Goal: Obtain resource: Obtain resource

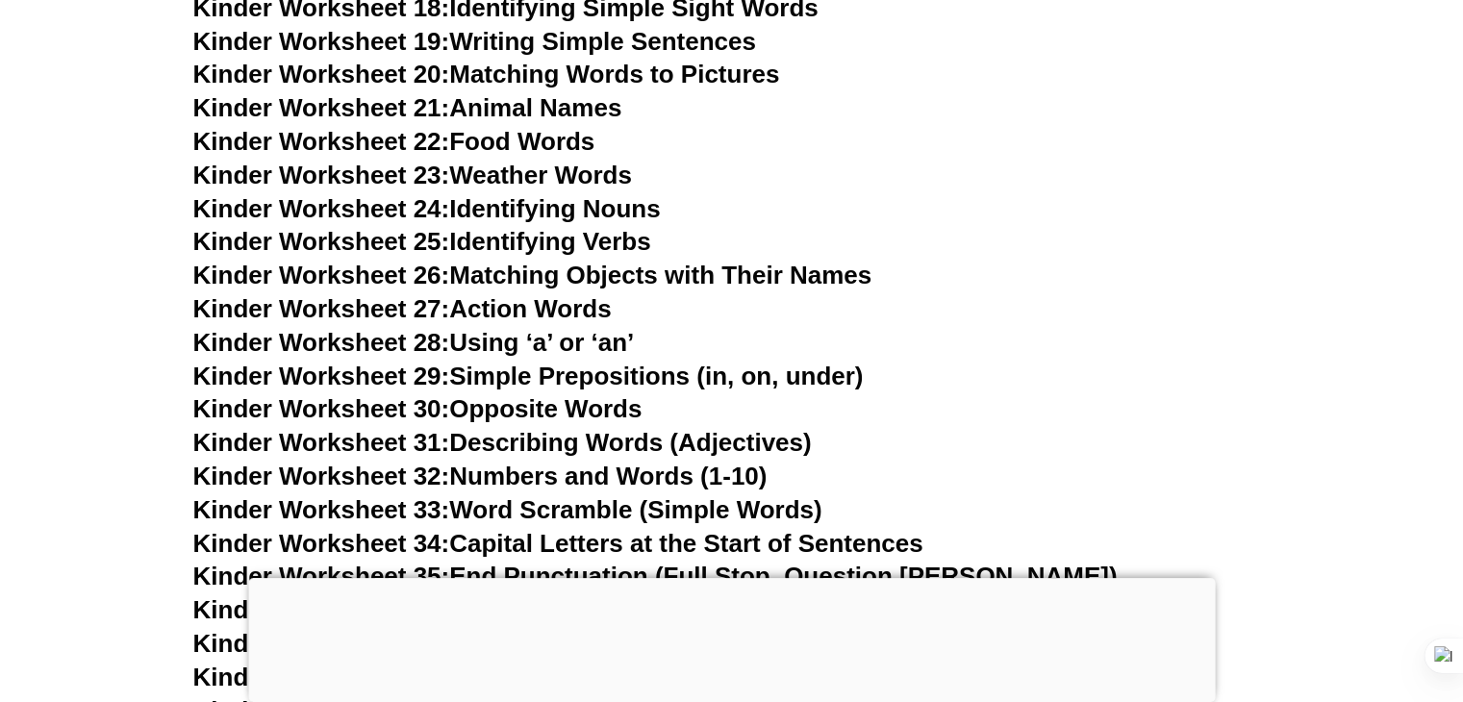
scroll to position [1442, 0]
click at [608, 371] on link "Kinder Worksheet 29: Simple Prepositions (in, on, under)" at bounding box center [528, 375] width 671 height 29
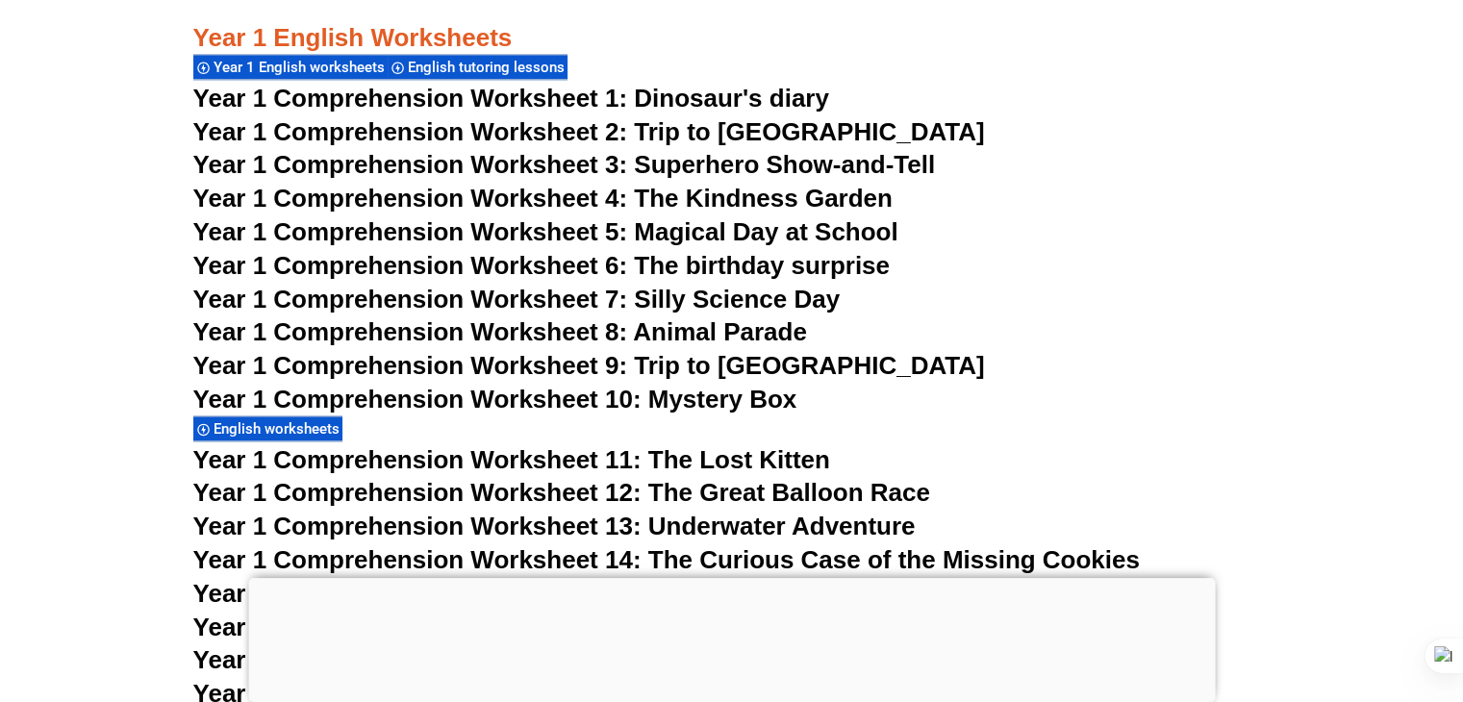
scroll to position [2509, 0]
click at [562, 122] on span "Year 1 Comprehension Worksheet 2: Trip to [GEOGRAPHIC_DATA]" at bounding box center [589, 130] width 792 height 29
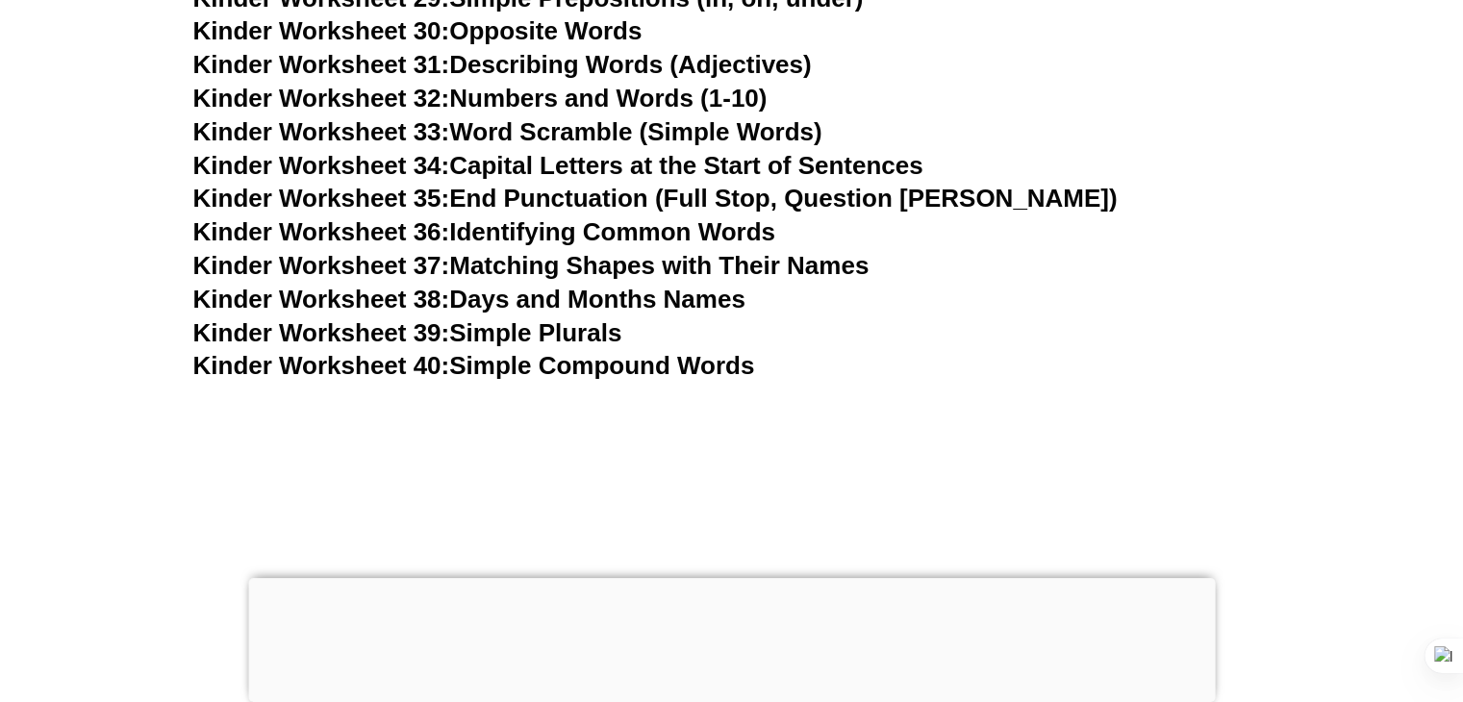
scroll to position [1785, 0]
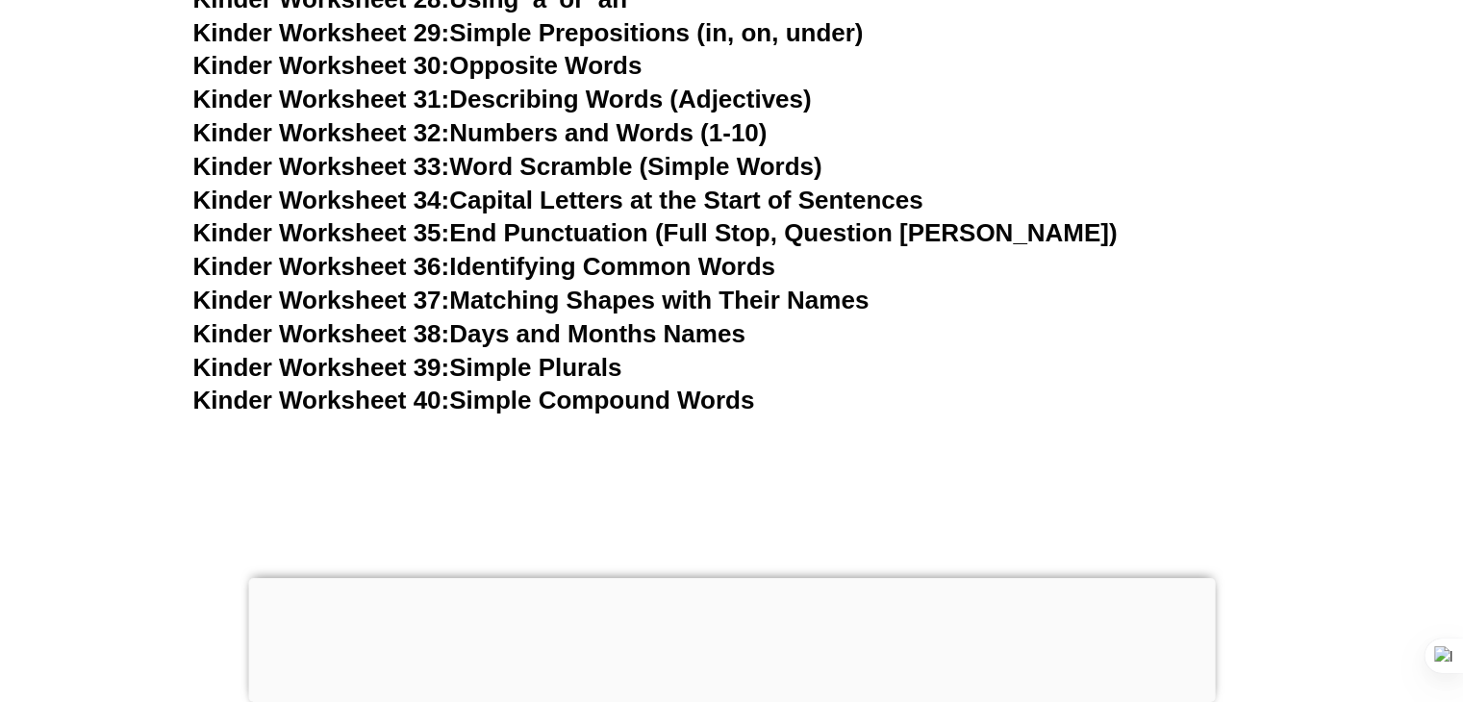
click at [596, 356] on h3 "Kinder Worksheet 39: Simple Plurals" at bounding box center [732, 368] width 1078 height 33
click at [596, 356] on link "Kinder Worksheet 39: Simple Plurals" at bounding box center [407, 367] width 429 height 29
click at [545, 387] on link "Kinder Worksheet 40: Simple Compound Words" at bounding box center [474, 400] width 562 height 29
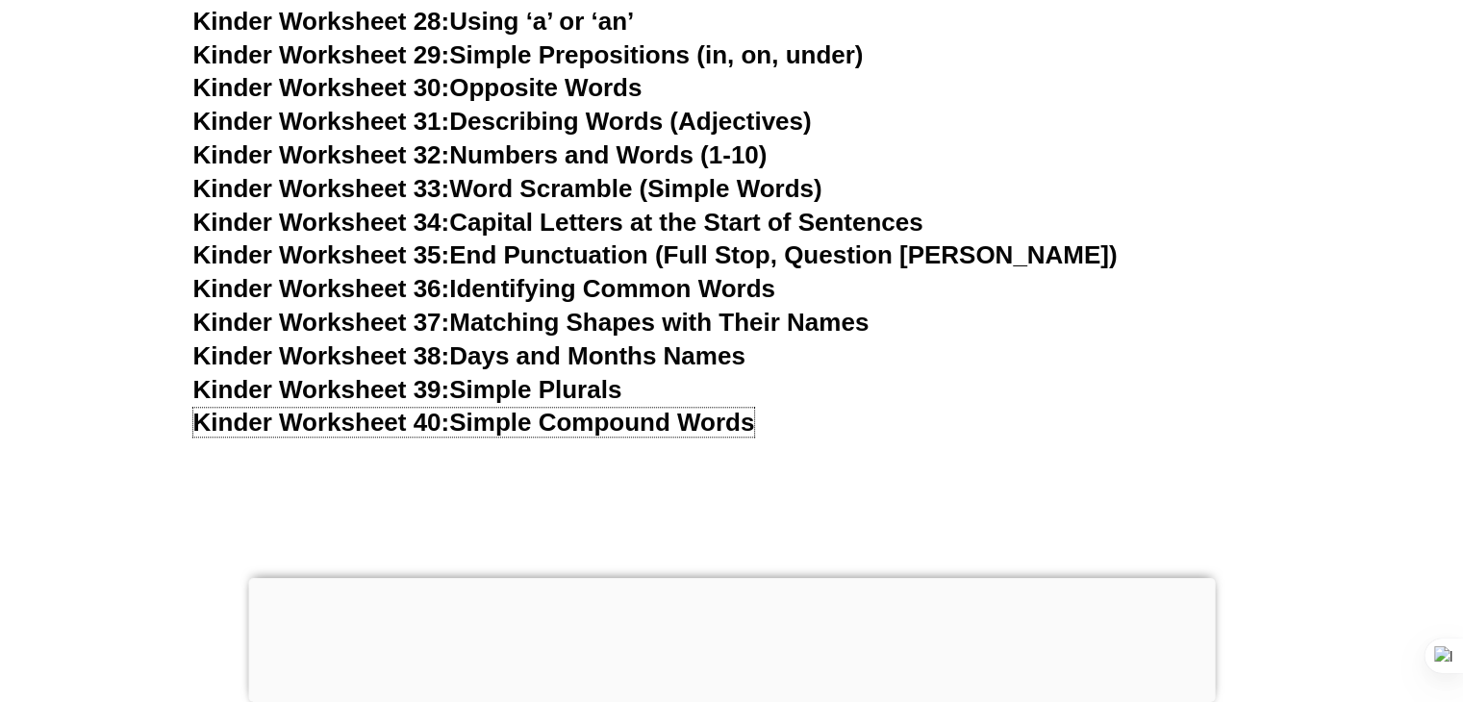
scroll to position [1722, 0]
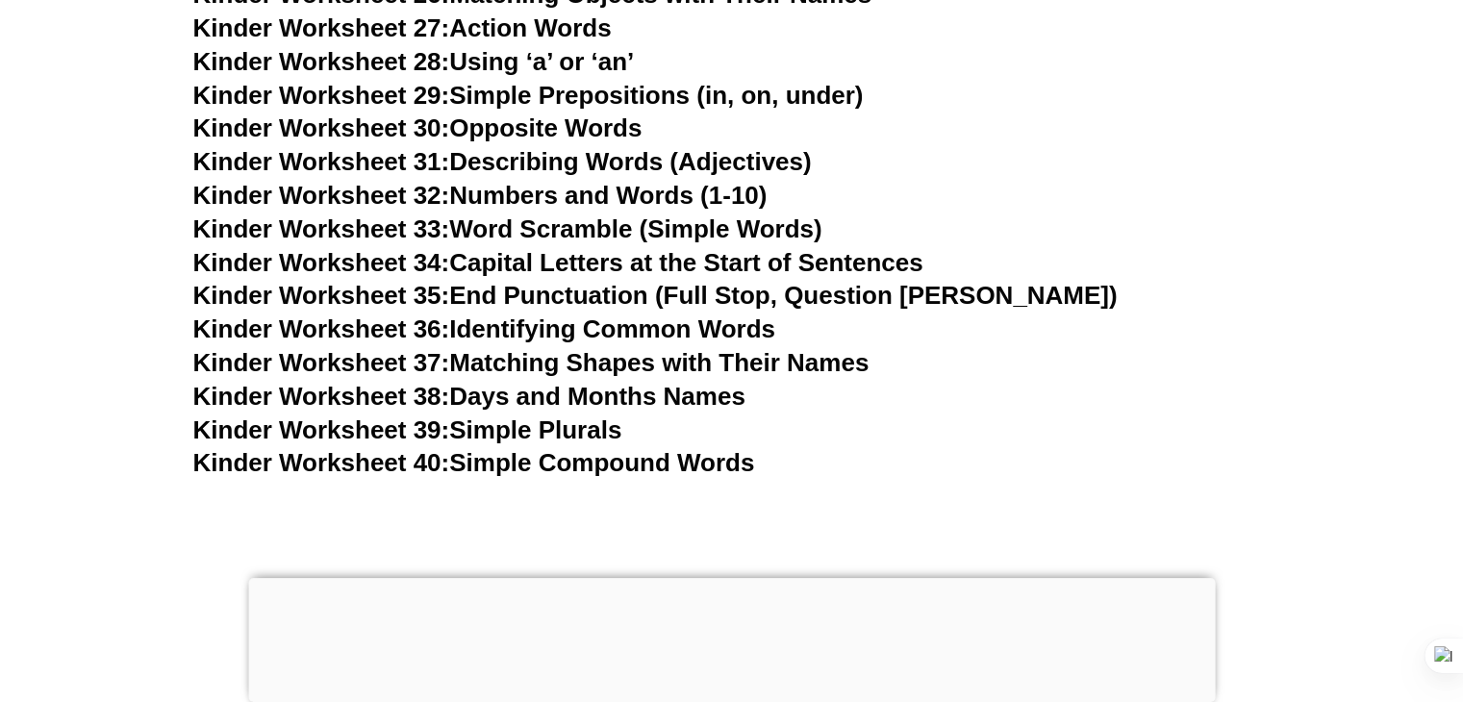
click at [599, 290] on link "Kinder Worksheet 35: End Punctuation (Full Stop, Question [PERSON_NAME])" at bounding box center [655, 295] width 925 height 29
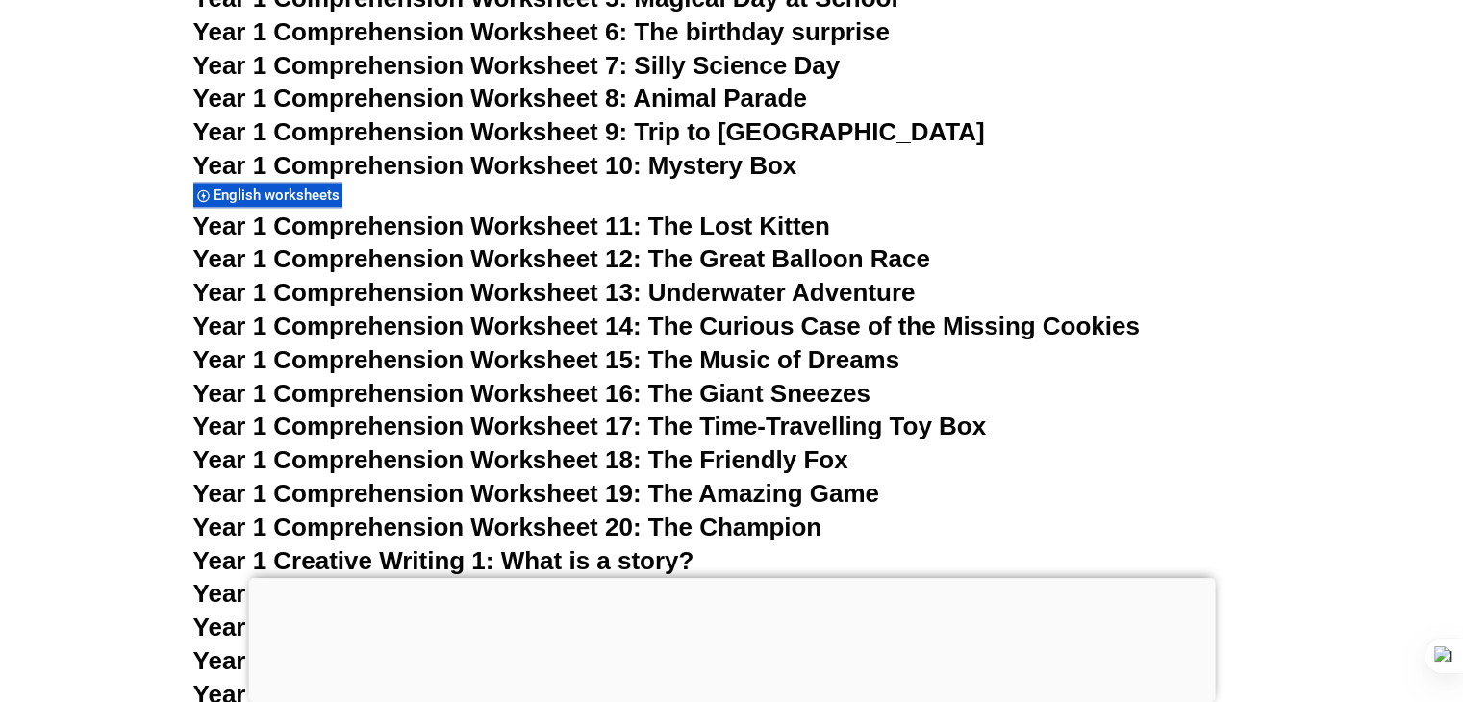
scroll to position [2834, 0]
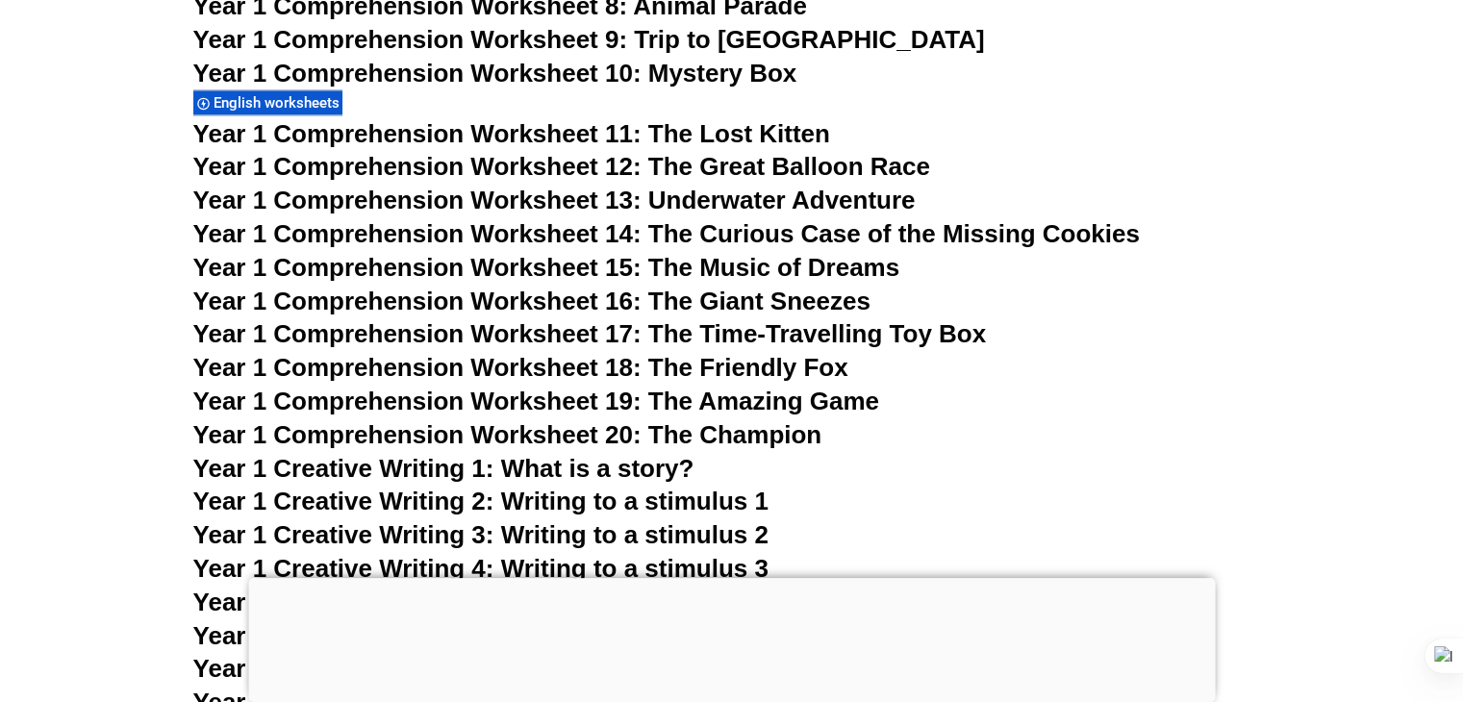
click at [762, 236] on span "Year 1 Comprehension Worksheet 14: The Curious Case of the Missing Cookies" at bounding box center [666, 233] width 947 height 29
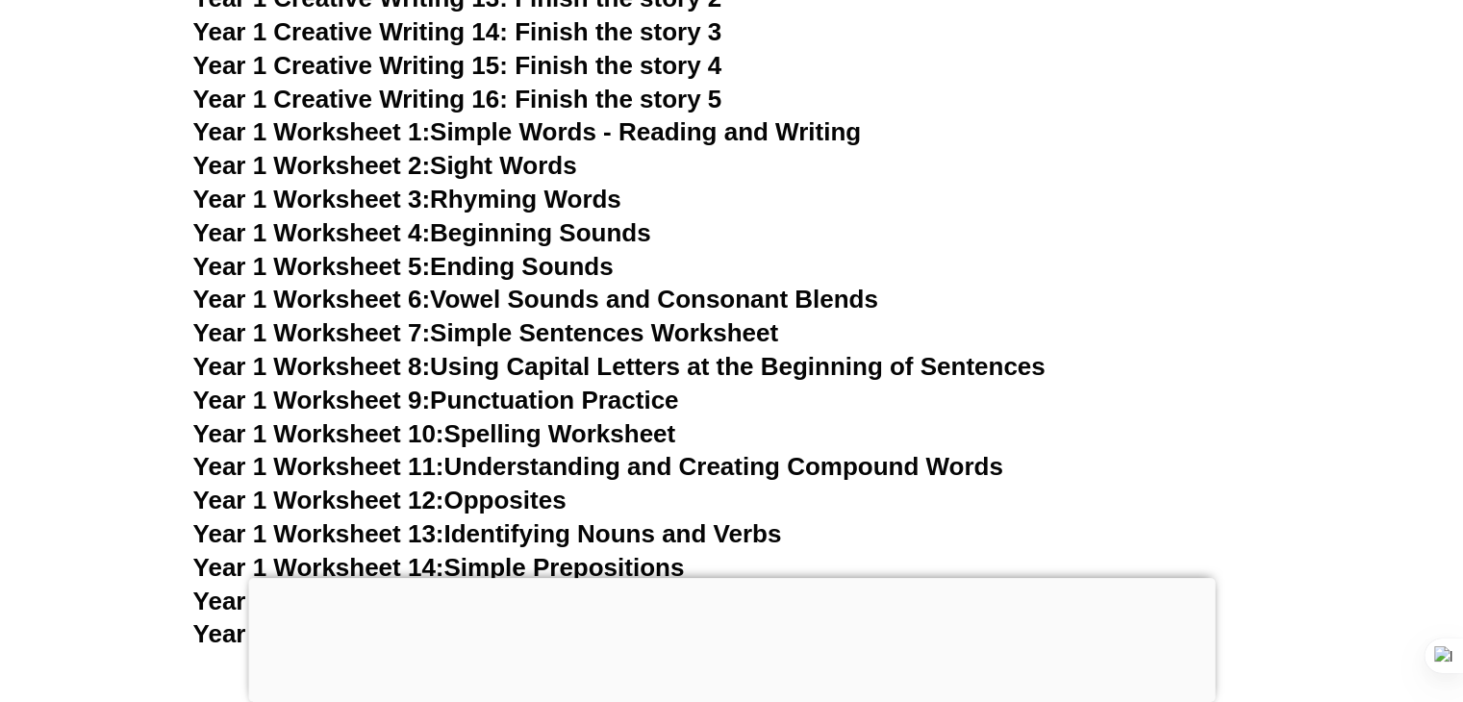
scroll to position [3758, 0]
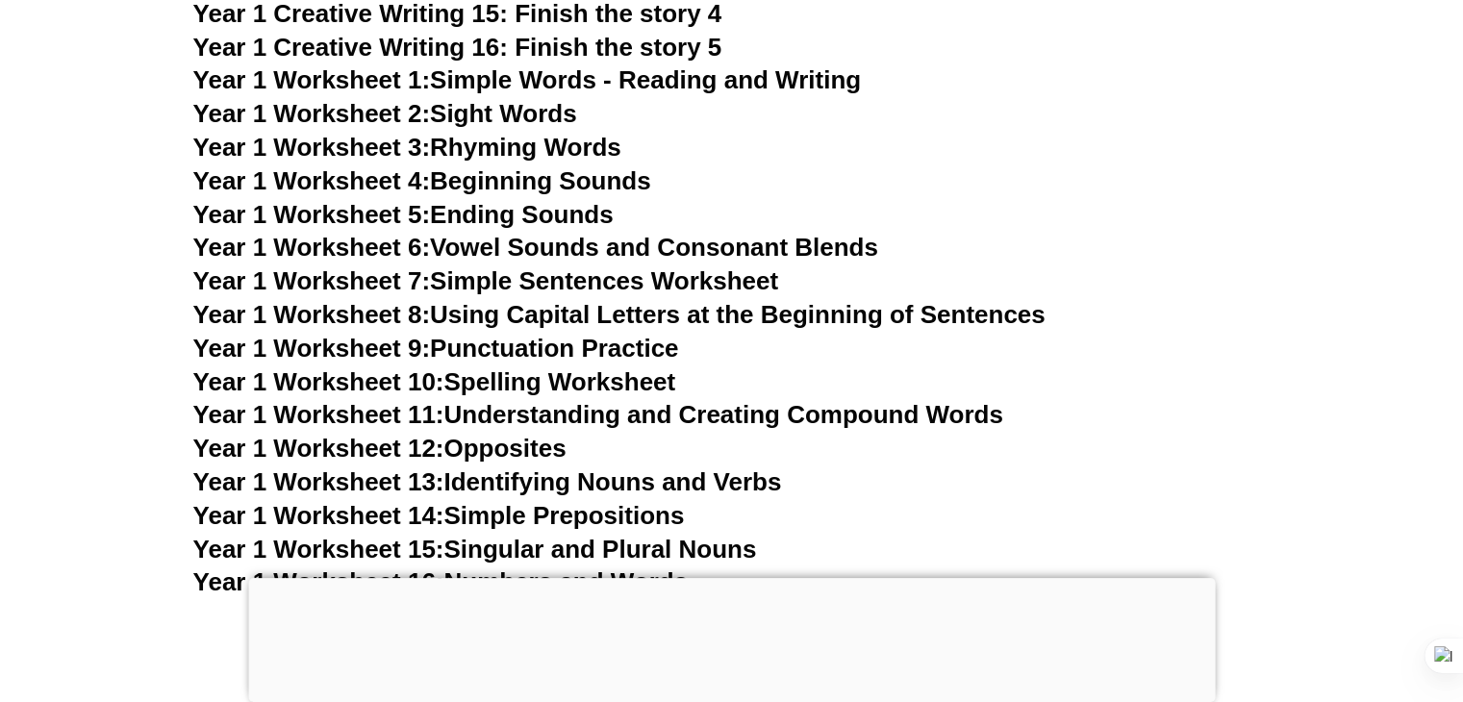
click at [540, 67] on link "Year 1 Worksheet 1: Simple Words - Reading and Writing" at bounding box center [527, 79] width 669 height 29
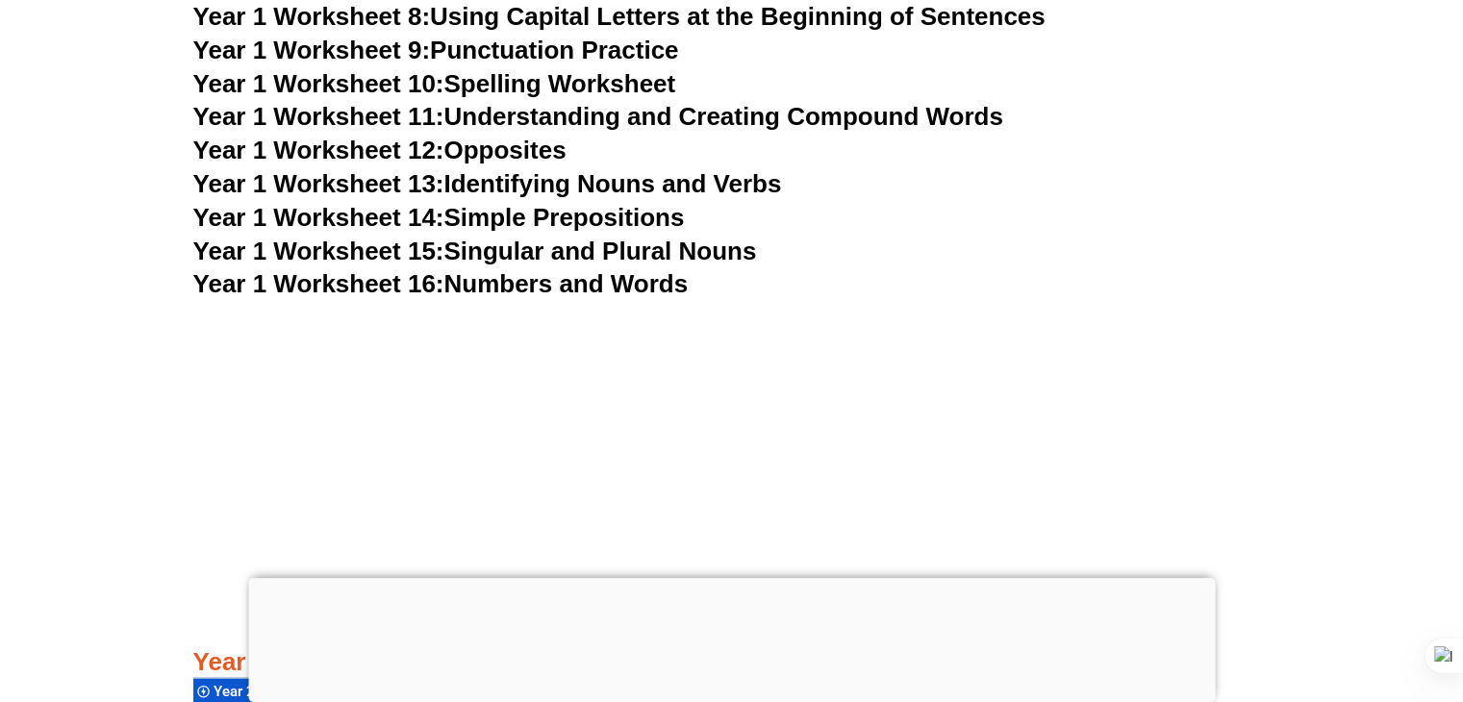
scroll to position [4055, 0]
click at [595, 260] on link "Year 1 Worksheet 15: Singular and Plural Nouns" at bounding box center [475, 252] width 564 height 29
click at [506, 208] on link "Year 1 Worksheet 14: Simple Prepositions" at bounding box center [439, 218] width 492 height 29
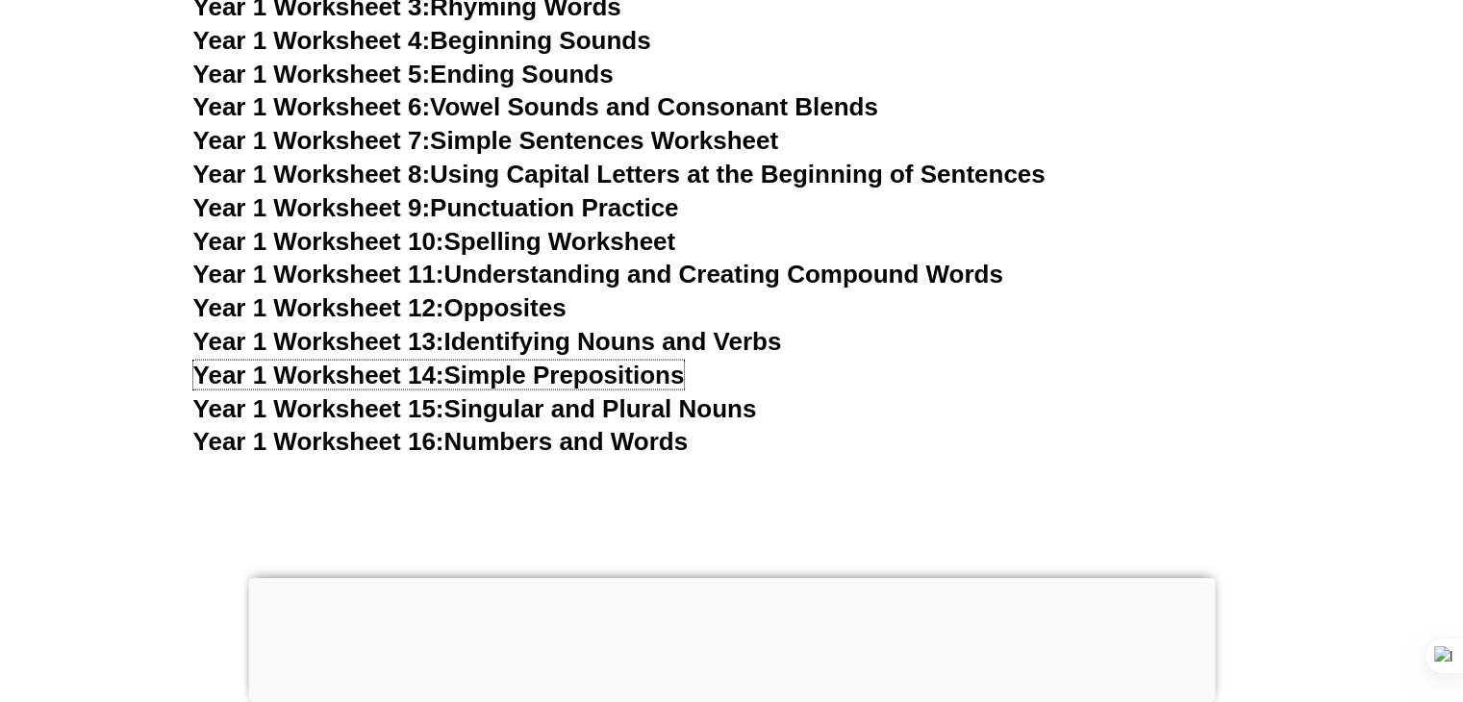
scroll to position [3897, 0]
click at [554, 317] on link "Year 1 Worksheet 12: Opposites" at bounding box center [379, 308] width 373 height 29
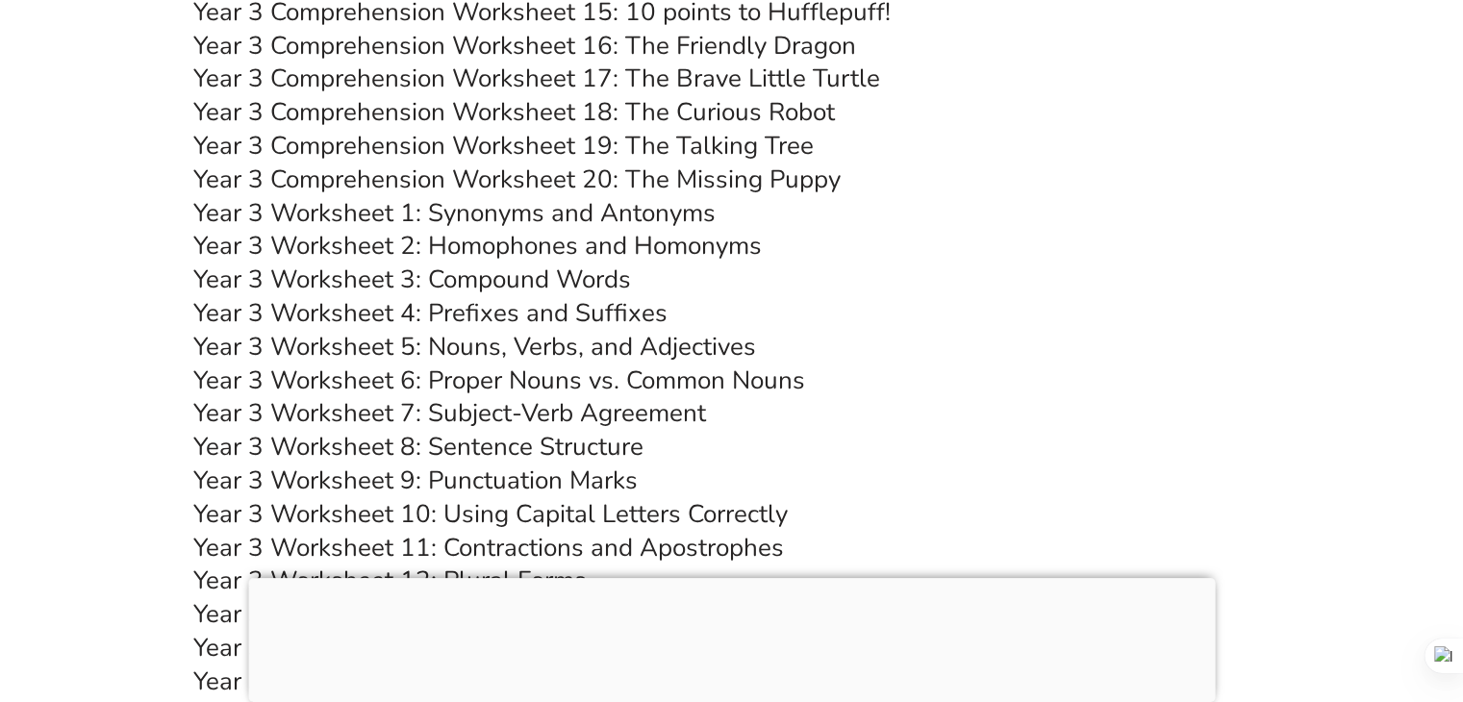
scroll to position [7314, 0]
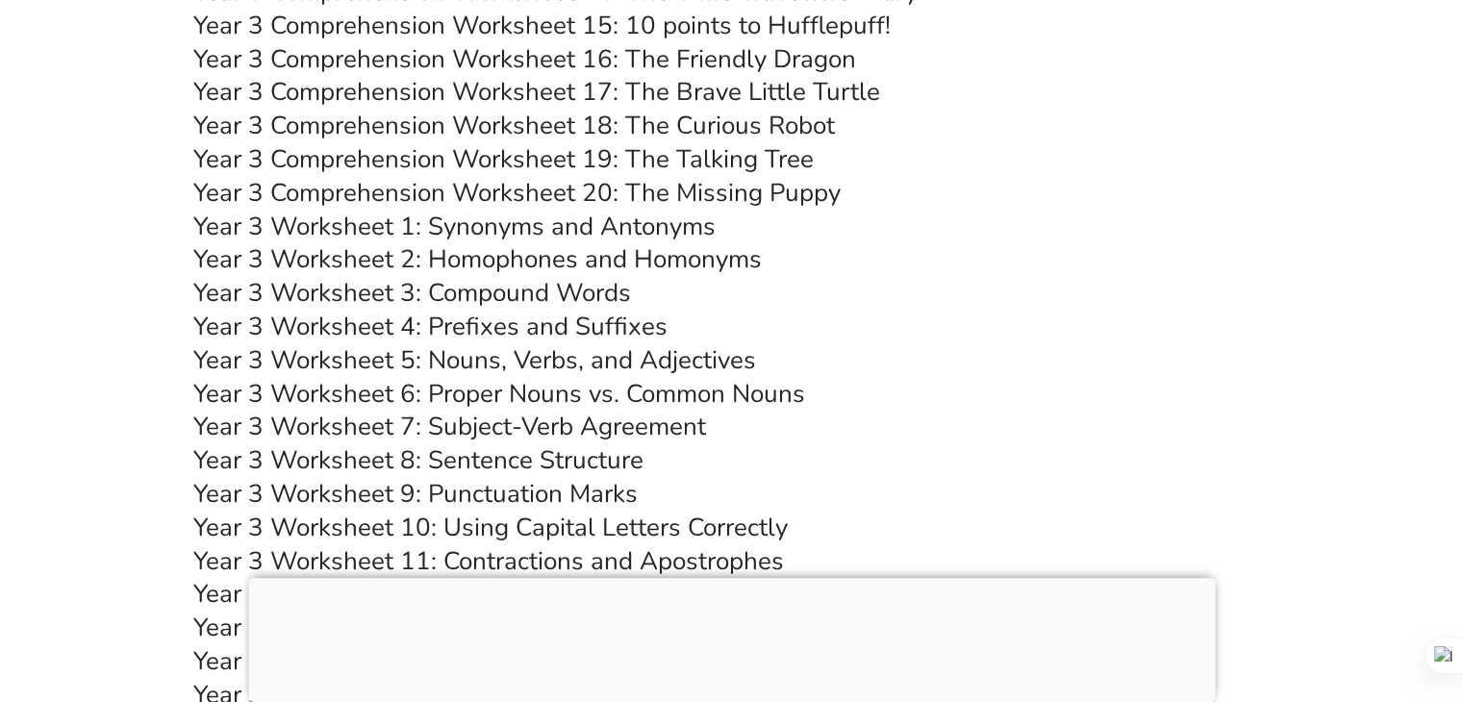
click at [735, 578] on div at bounding box center [731, 578] width 967 height 0
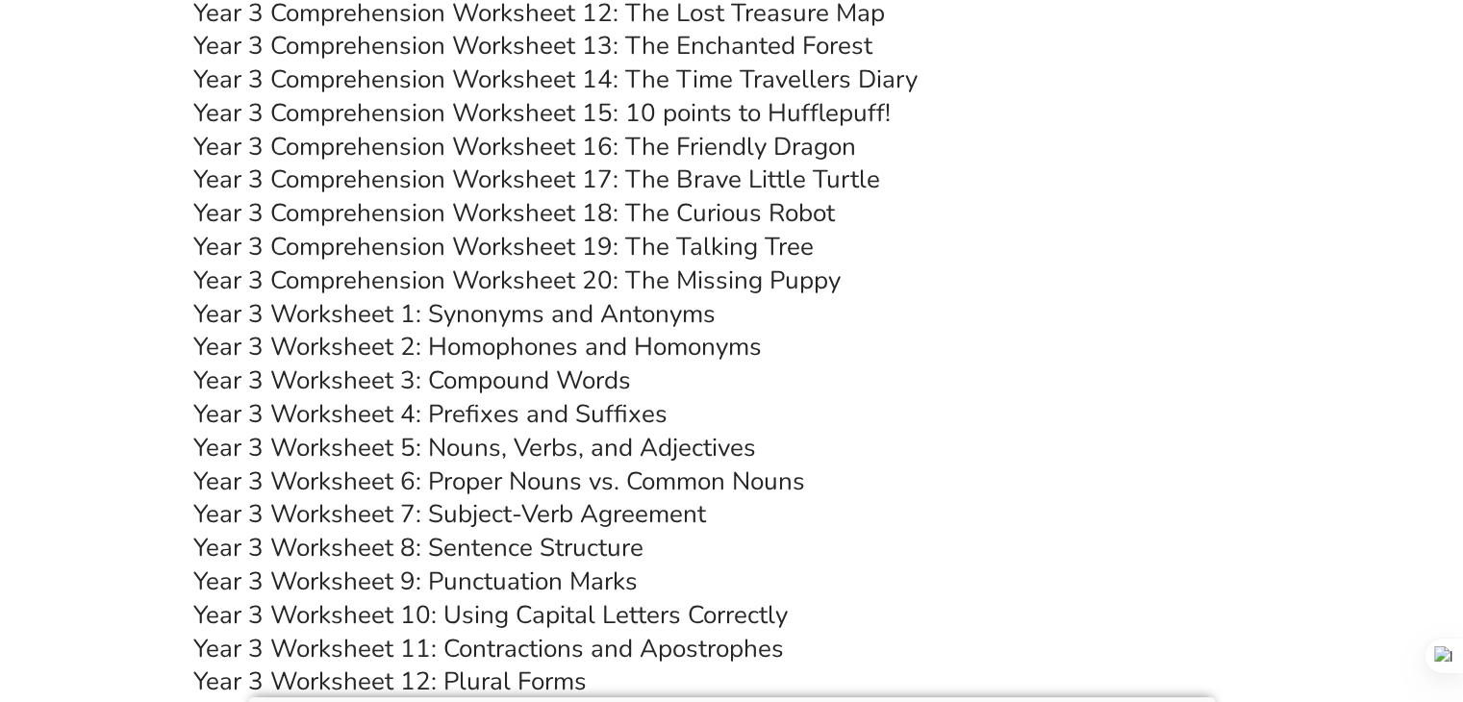
scroll to position [7225, 0]
click at [671, 307] on link "Year 3 Worksheet 1: Synonyms and Antonyms" at bounding box center [454, 315] width 522 height 34
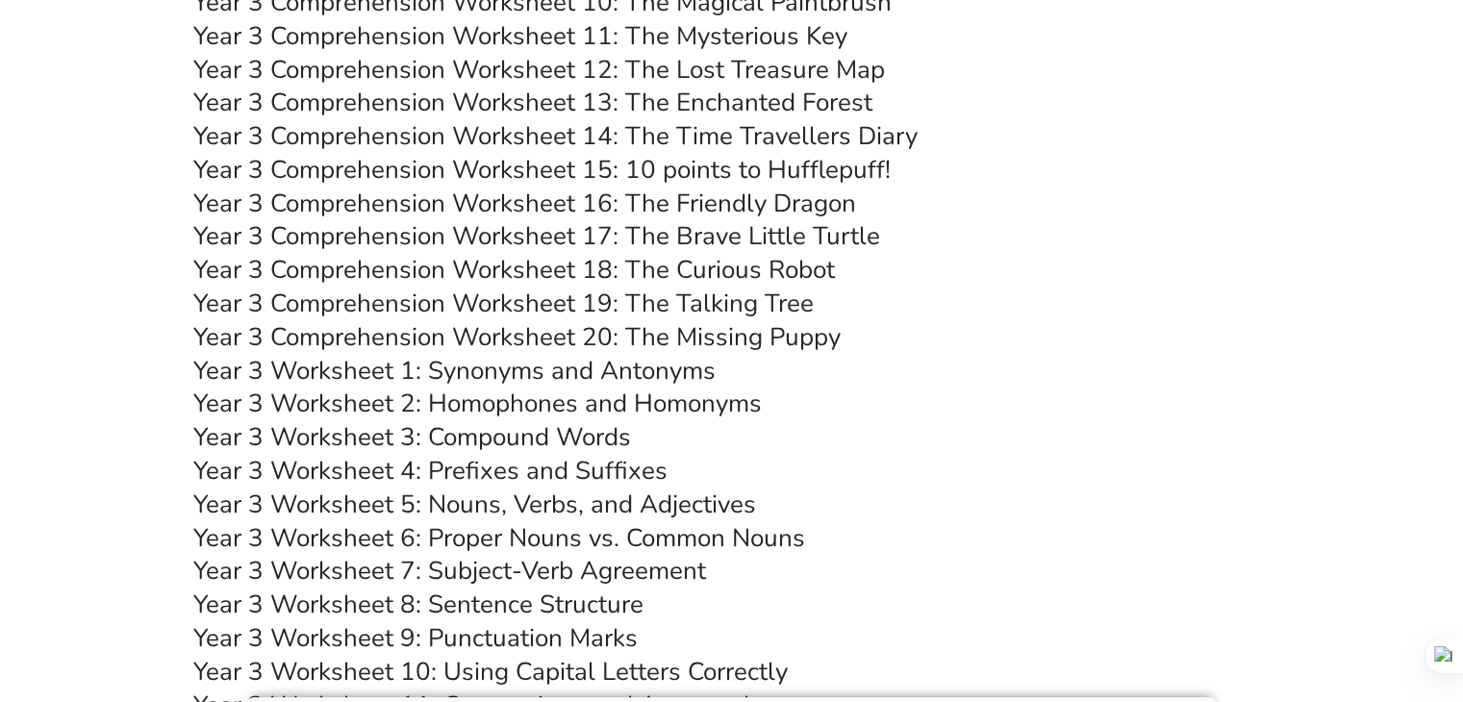
click at [557, 458] on link "Year 3 Worksheet 4: Prefixes and Suffixes" at bounding box center [430, 471] width 474 height 34
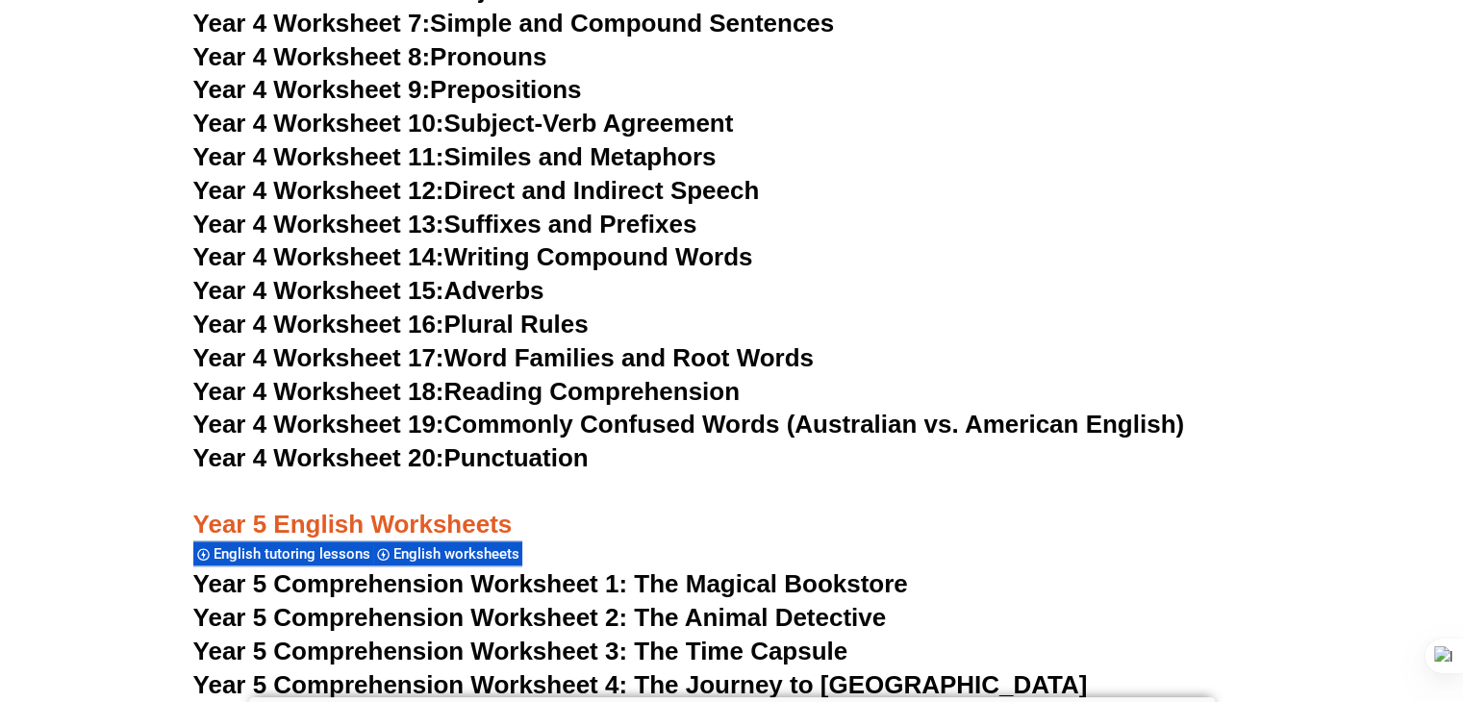
scroll to position [9227, 0]
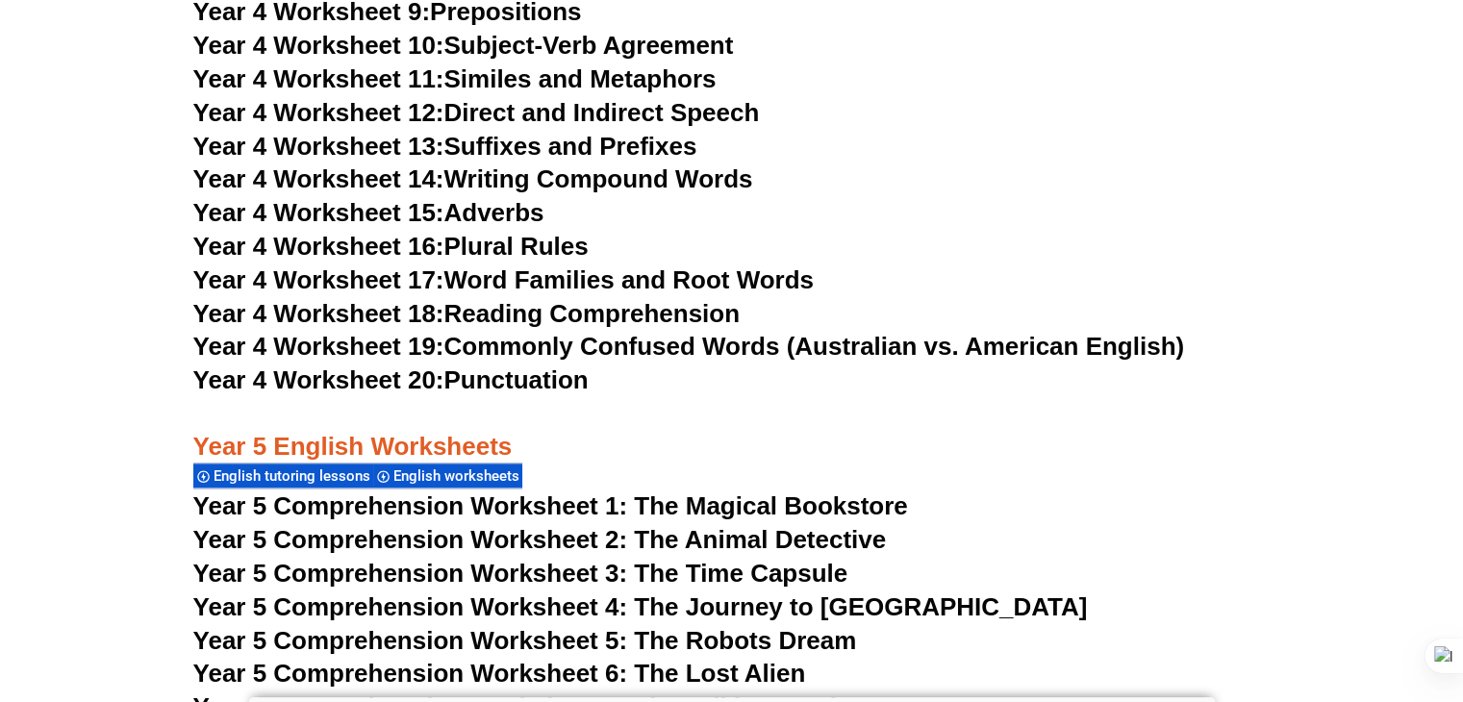
drag, startPoint x: 623, startPoint y: 403, endPoint x: 613, endPoint y: 387, distance: 19.5
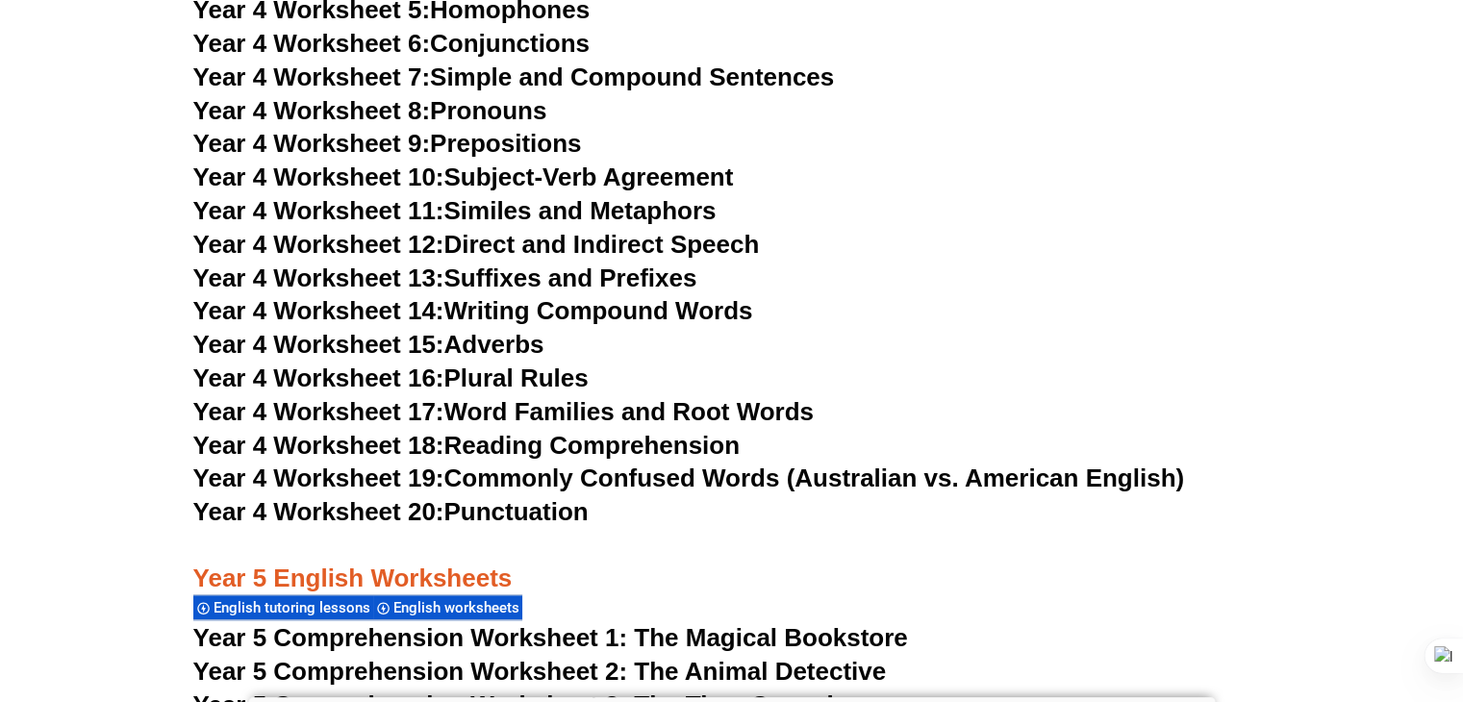
scroll to position [9096, 0]
click at [545, 345] on link "Year 4 Worksheet 15: Adverbs" at bounding box center [368, 343] width 351 height 29
click at [492, 336] on link "Year 4 Worksheet 15: Adverbs" at bounding box center [368, 343] width 351 height 29
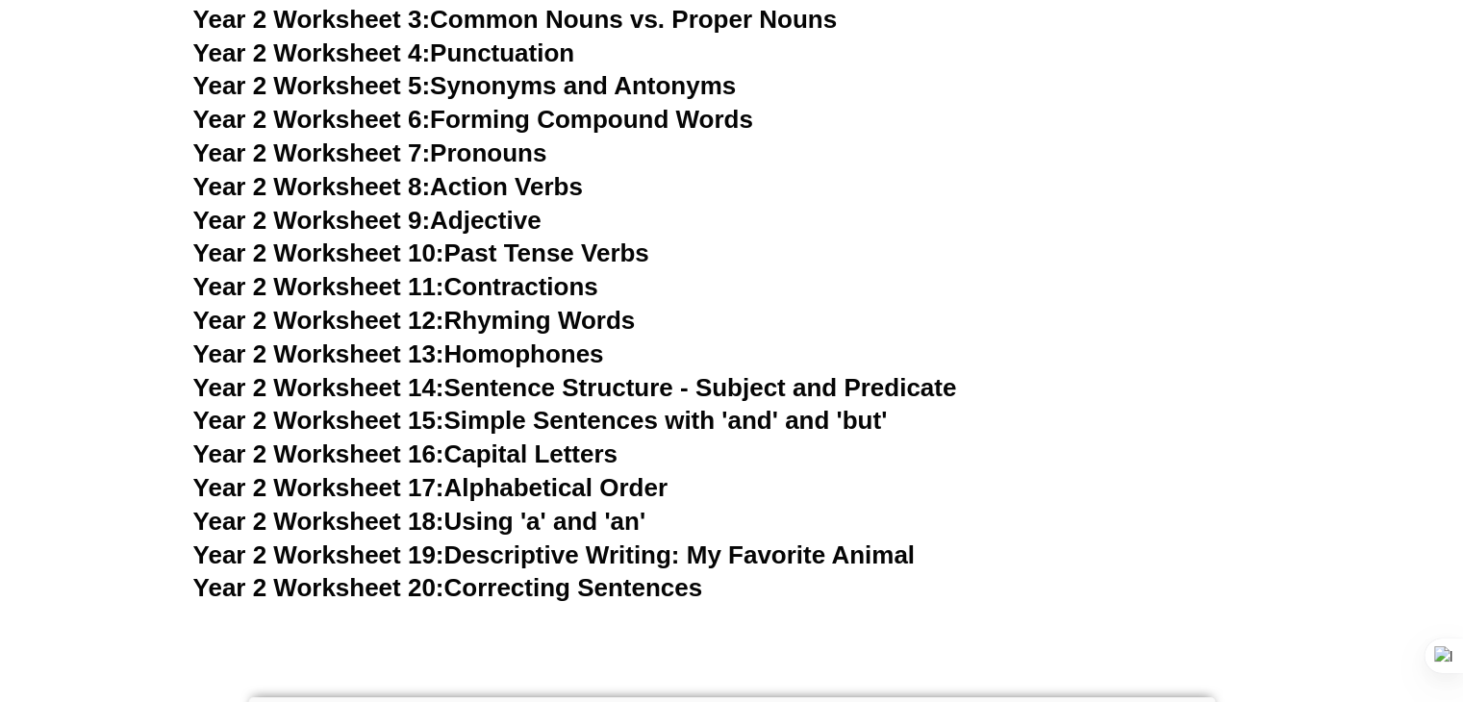
scroll to position [5478, 0]
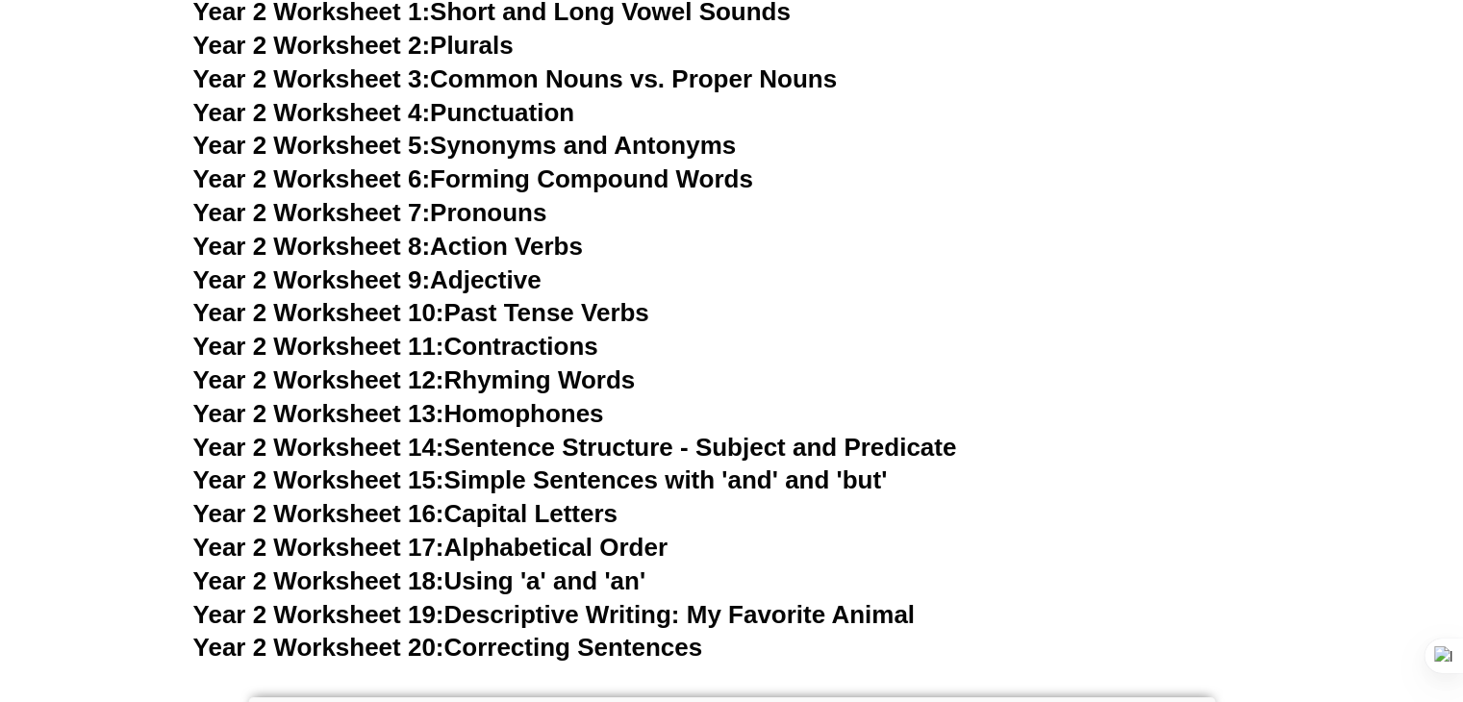
click at [528, 567] on link "Year 2 Worksheet 18: Using 'a' and 'an'" at bounding box center [419, 581] width 452 height 29
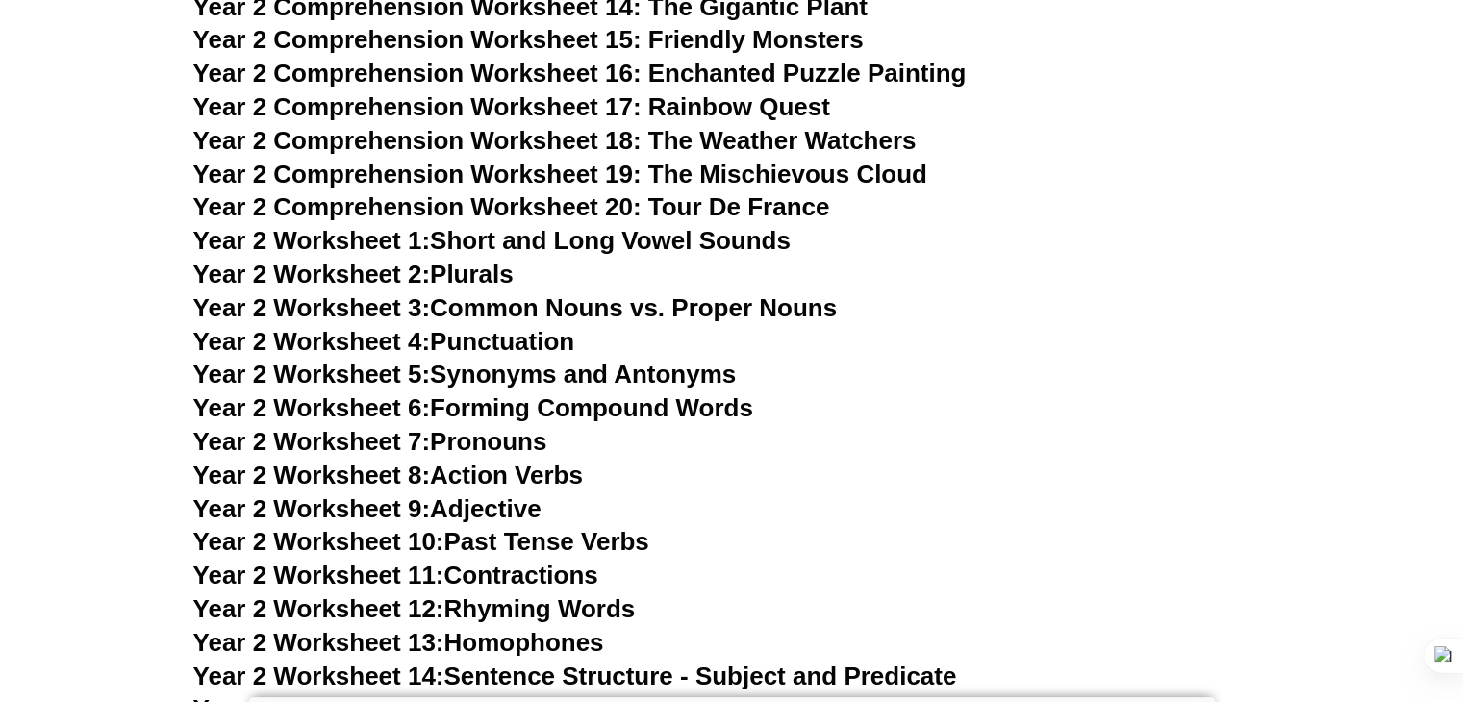
scroll to position [5257, 0]
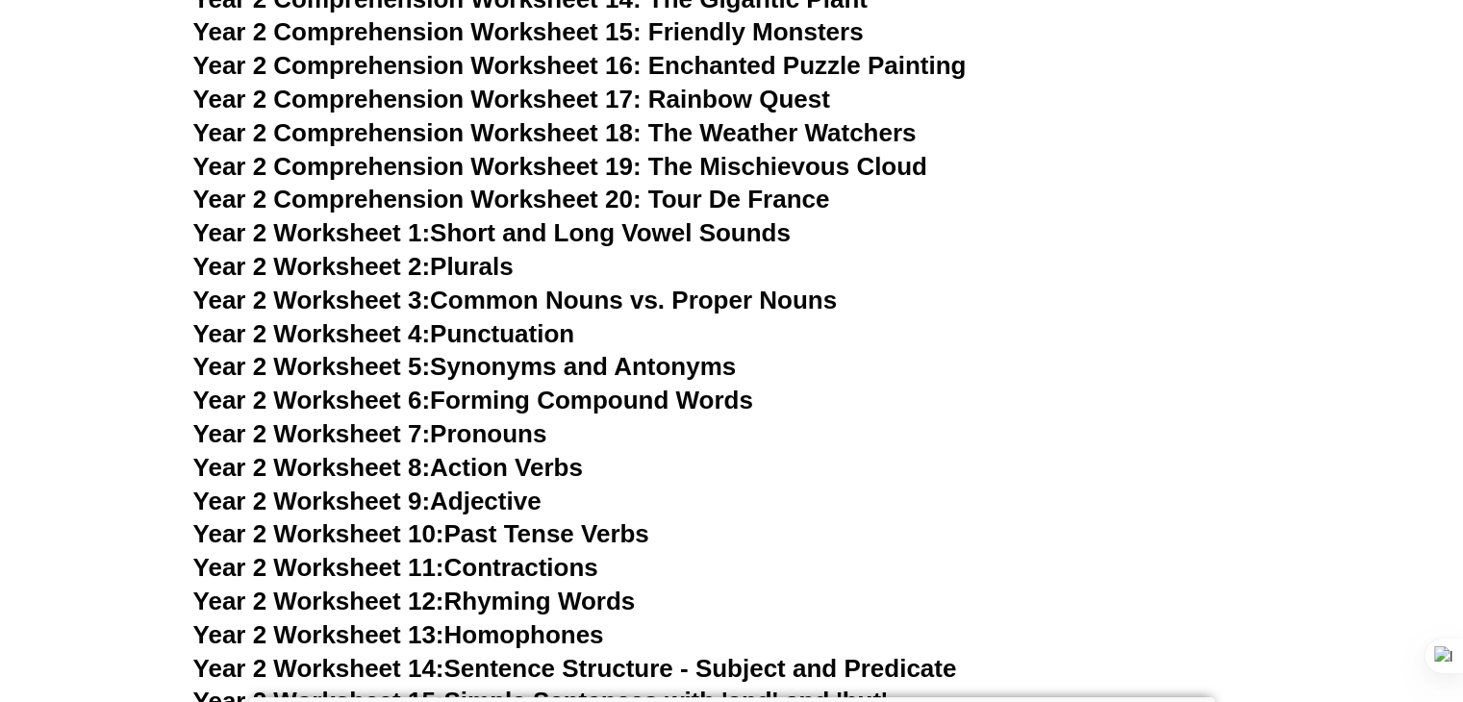
click at [462, 467] on link "Year 2 Worksheet 8: Action Verbs" at bounding box center [388, 467] width 390 height 29
click at [467, 414] on link "Year 2 Worksheet 6: Forming Compound Words" at bounding box center [473, 400] width 560 height 29
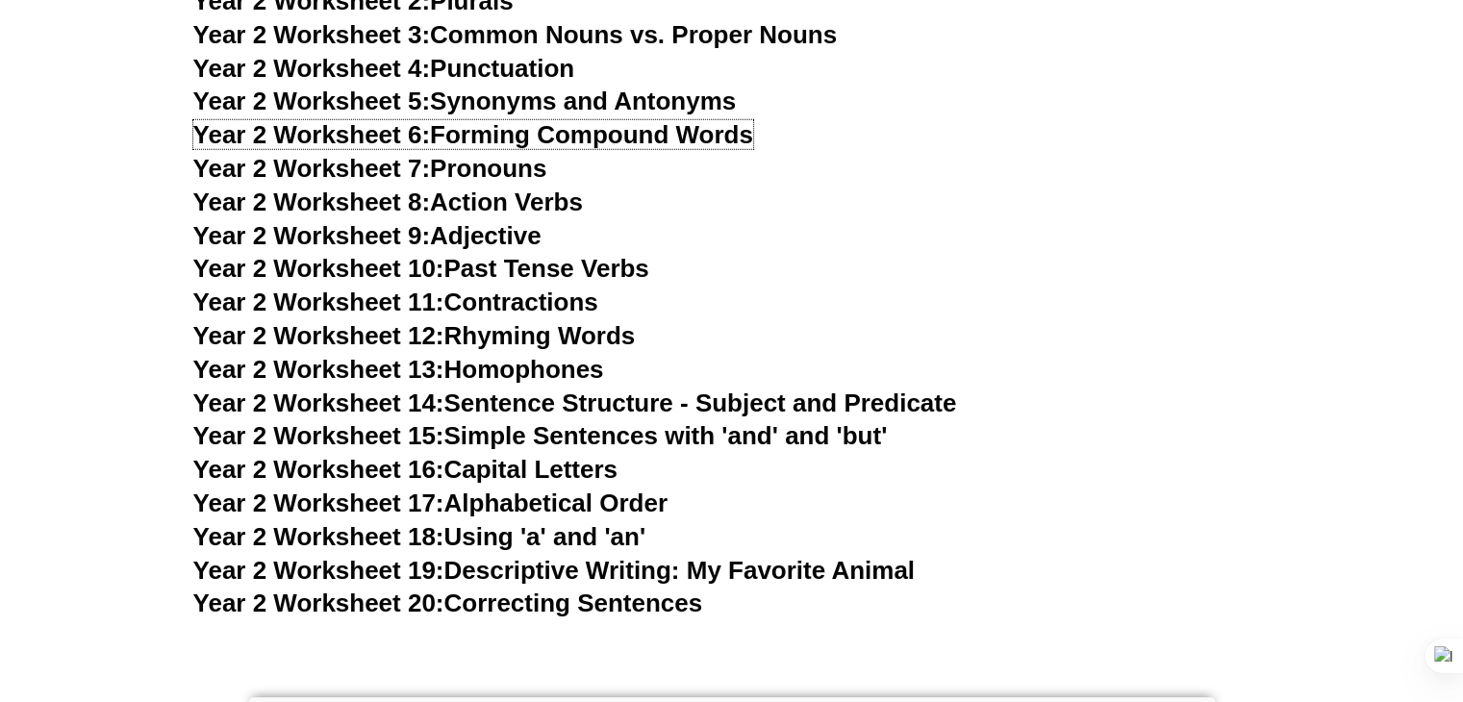
scroll to position [5498, 0]
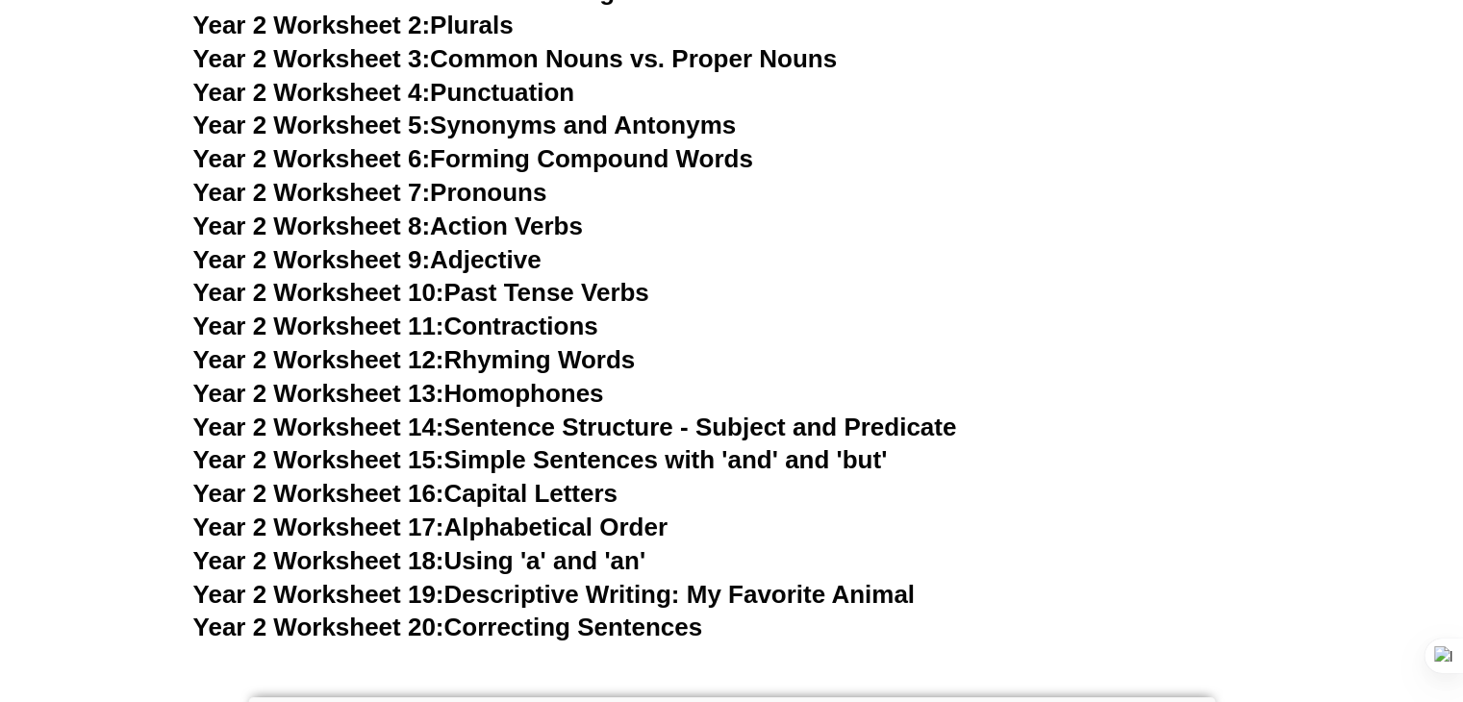
click at [499, 323] on link "Year 2 Worksheet 11: Contractions" at bounding box center [395, 326] width 405 height 29
click at [474, 292] on link "Year 2 Worksheet 10: Past Tense Verbs" at bounding box center [421, 292] width 456 height 29
